Goal: Task Accomplishment & Management: Use online tool/utility

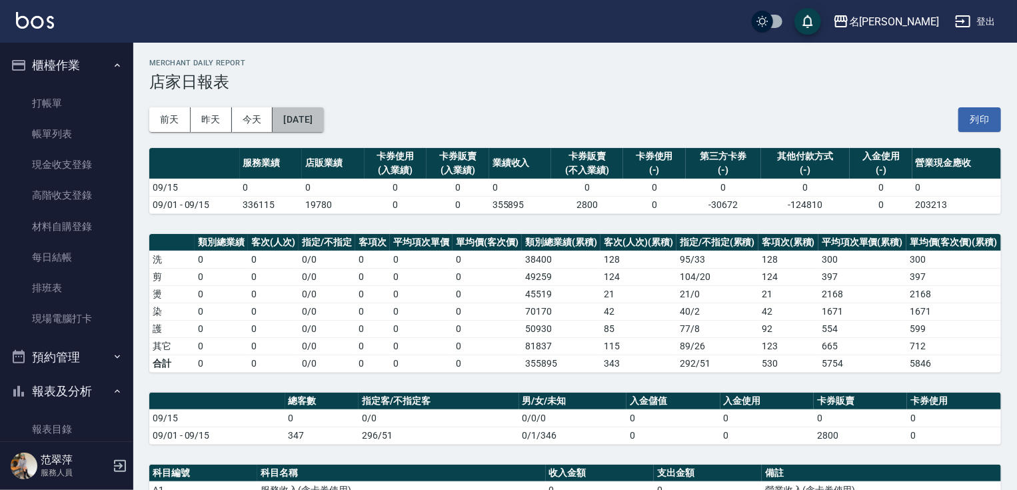
click at [312, 121] on button "[DATE]" at bounding box center [298, 119] width 51 height 25
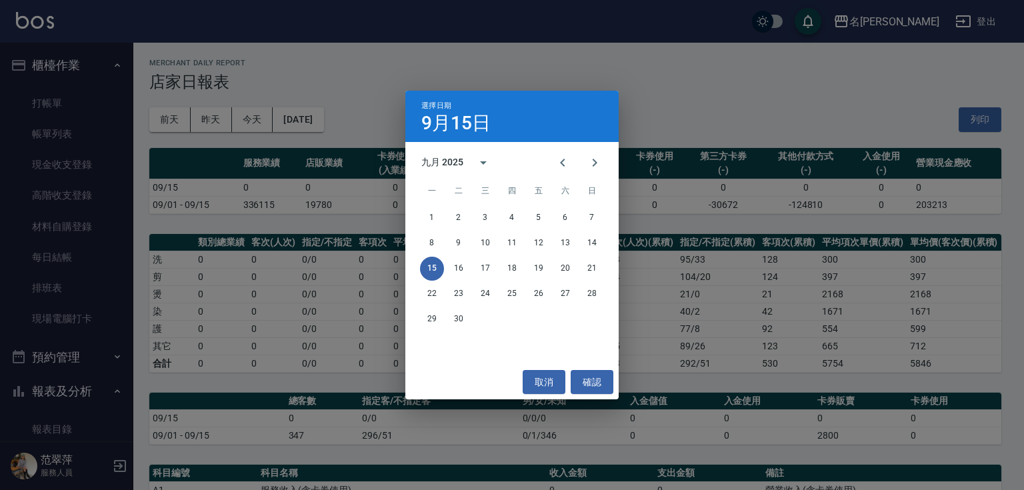
click at [343, 61] on div "選擇日期 [DATE] 九月 2025 一 二 三 四 五 六 日 1 2 3 4 5 6 7 8 9 10 11 12 13 14 15 16 17 18 …" at bounding box center [512, 245] width 1024 height 490
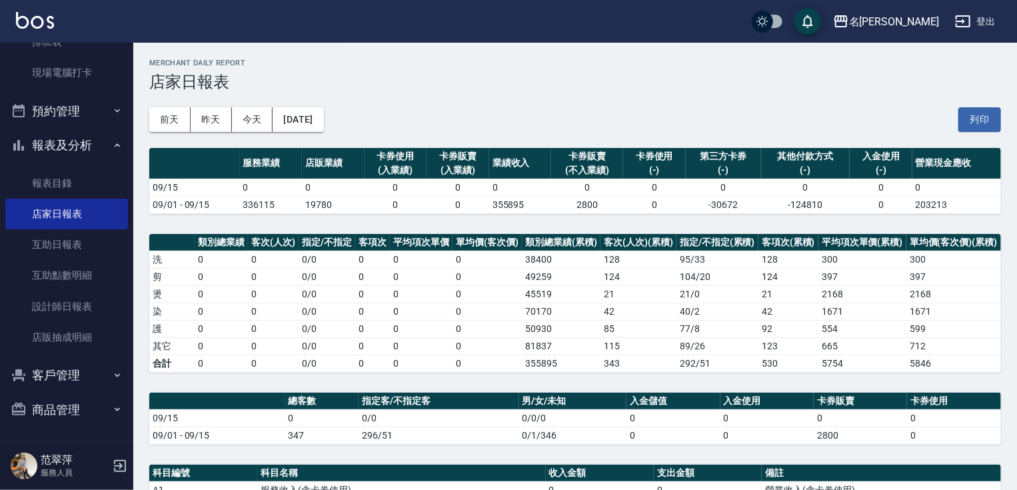
scroll to position [245, 0]
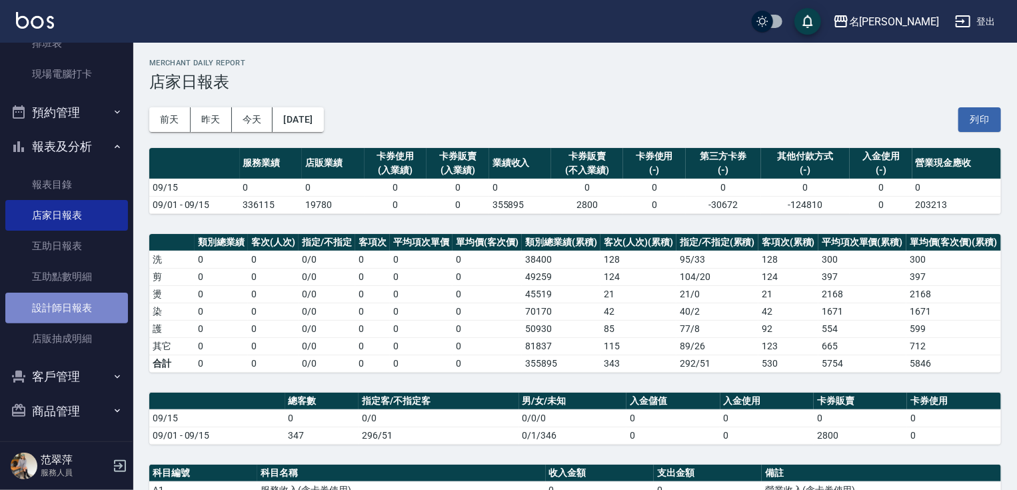
click at [72, 302] on link "設計師日報表" at bounding box center [66, 308] width 123 height 31
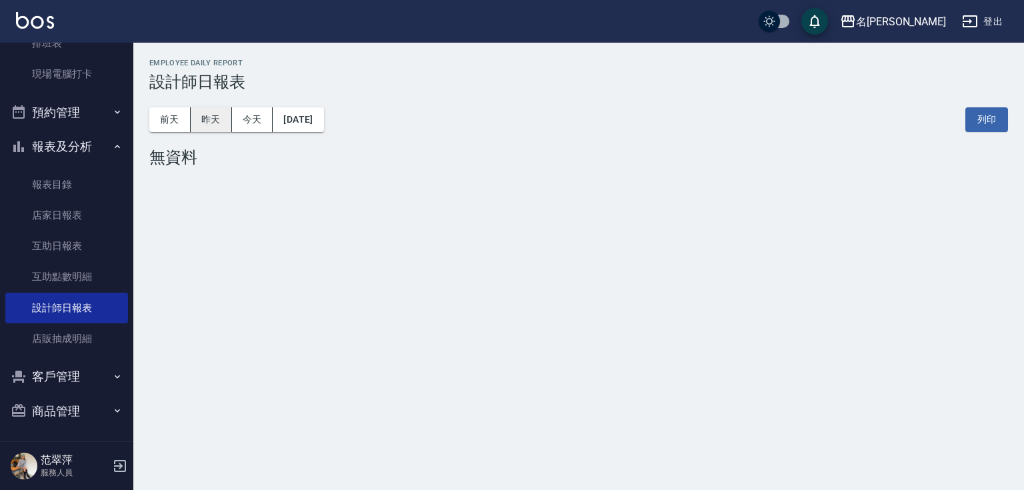
click at [211, 123] on button "昨天" at bounding box center [211, 119] width 41 height 25
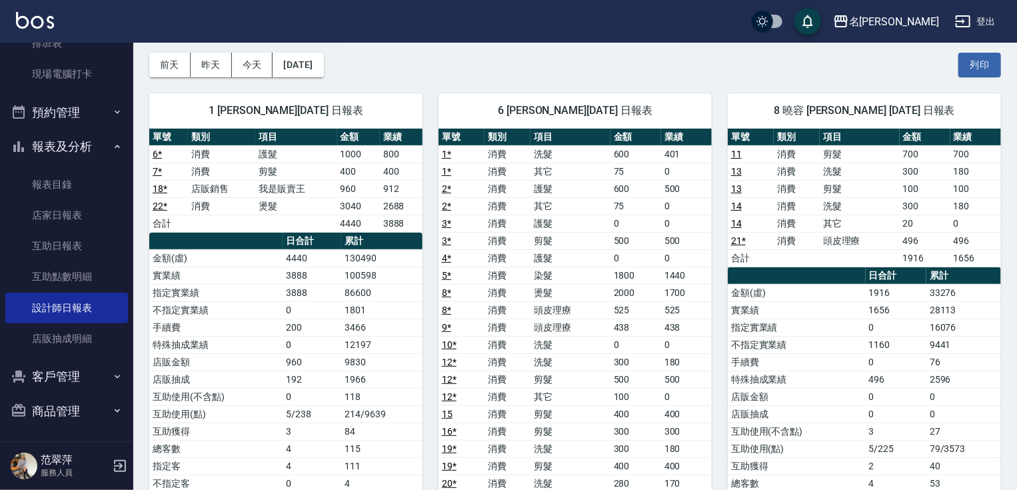
scroll to position [51, 0]
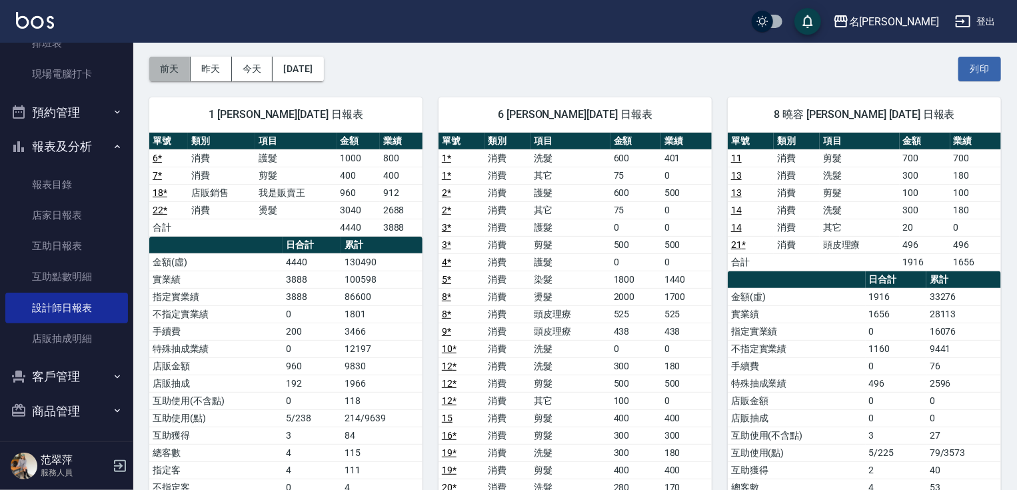
click at [173, 66] on button "前天" at bounding box center [169, 69] width 41 height 25
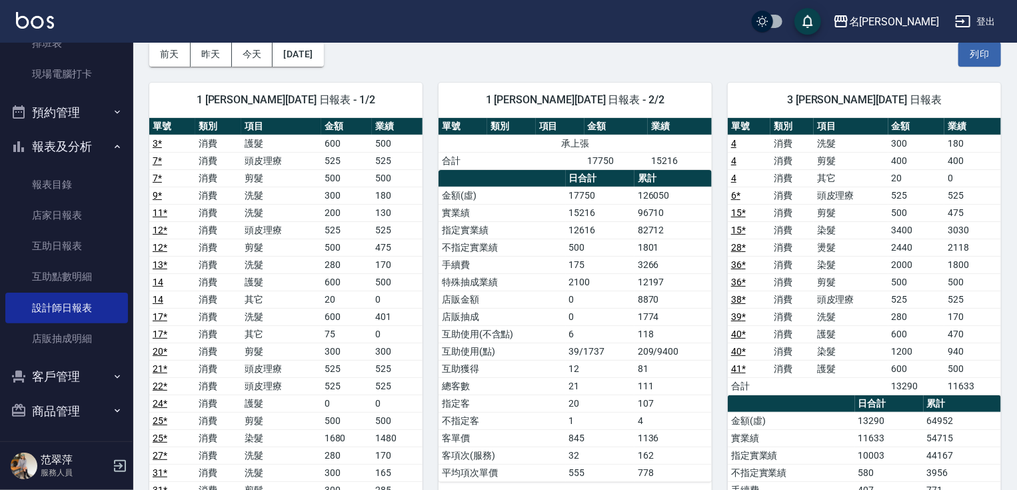
scroll to position [20, 0]
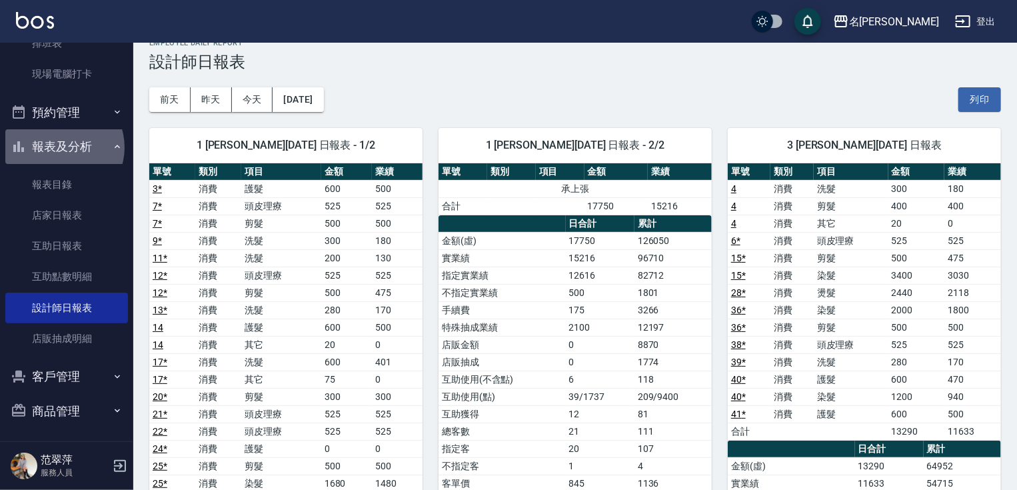
click at [60, 147] on button "報表及分析" at bounding box center [66, 146] width 123 height 35
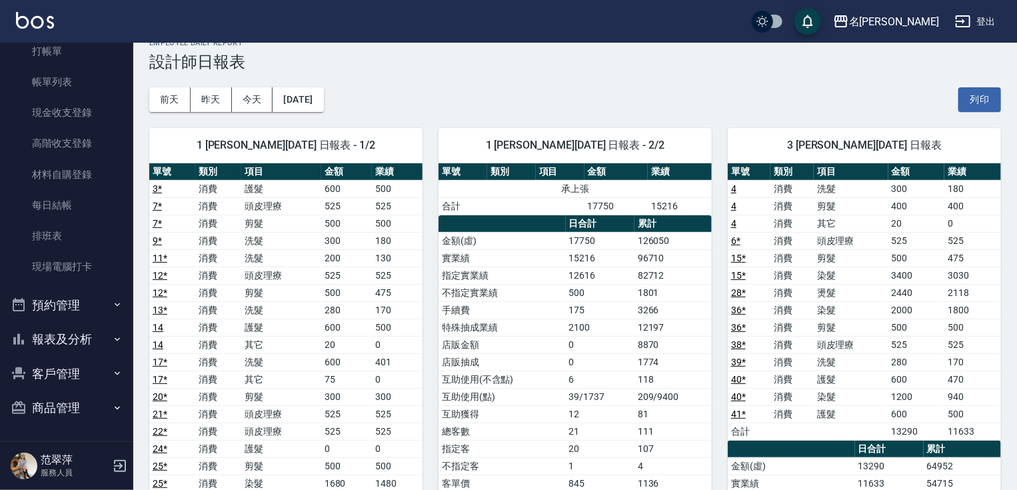
scroll to position [51, 0]
click at [52, 51] on link "打帳單" at bounding box center [66, 52] width 123 height 31
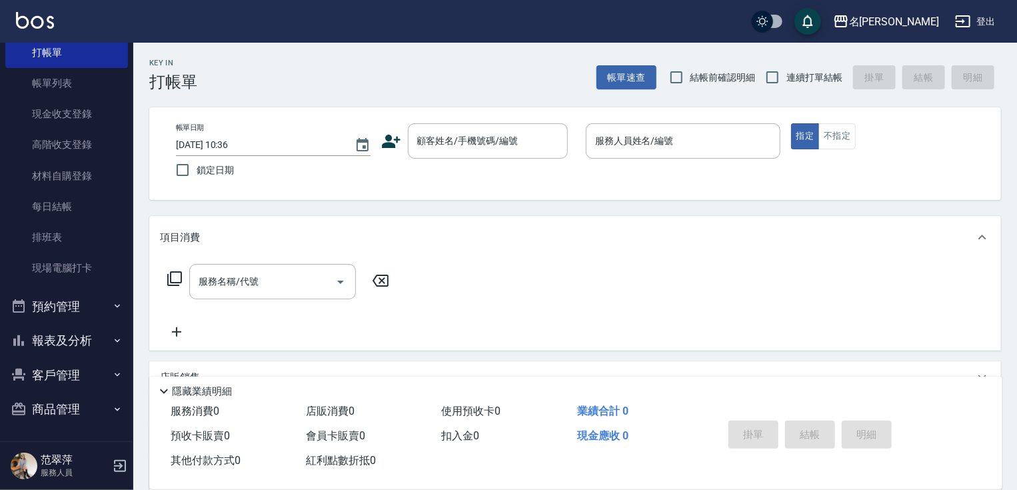
drag, startPoint x: 126, startPoint y: 165, endPoint x: 127, endPoint y: 140, distance: 25.4
click at [127, 140] on nav "櫃檯作業 打帳單 帳單列表 現金收支登錄 高階收支登錄 材料自購登錄 每日結帳 排班表 現場電腦打卡 預約管理 預約管理 單日預約紀錄 單週預約紀錄 報表及分…" at bounding box center [66, 242] width 133 height 398
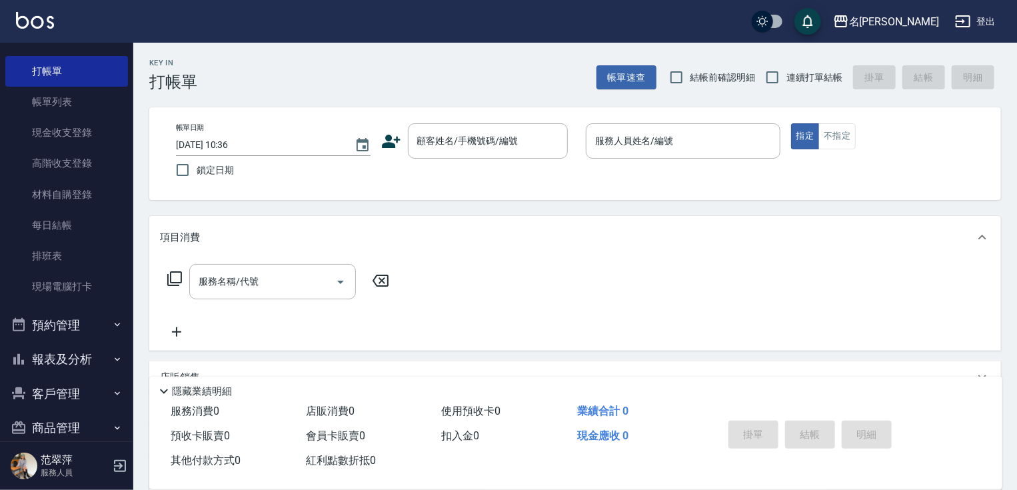
scroll to position [51, 0]
